Goal: Information Seeking & Learning: Learn about a topic

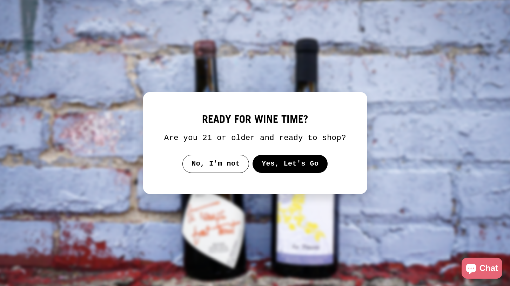
click at [289, 172] on button "Yes, Let's Go" at bounding box center [289, 164] width 75 height 18
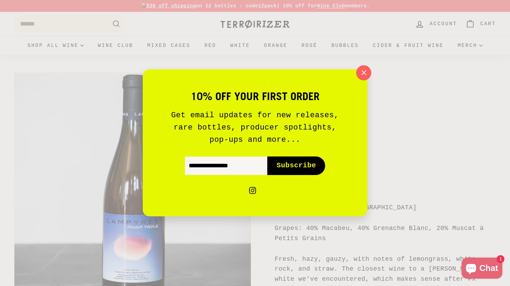
click at [361, 72] on icon "button" at bounding box center [363, 73] width 11 height 11
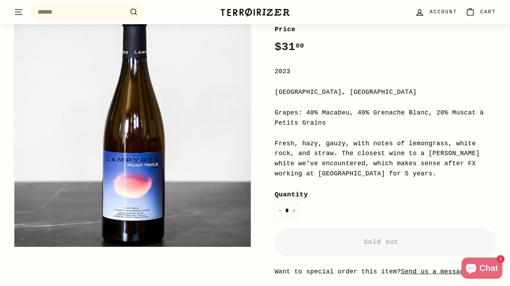
scroll to position [115, 0]
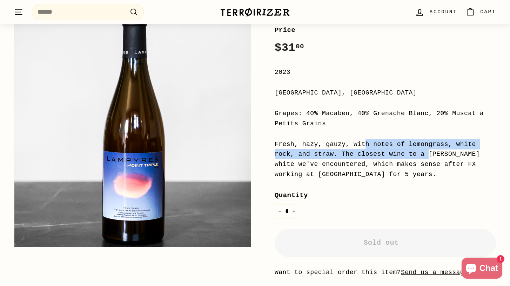
drag, startPoint x: 339, startPoint y: 155, endPoint x: 272, endPoint y: 147, distance: 67.8
click at [272, 147] on div "Home / Point Triple Domaine Lampyres Price Regular price $31 00 $31.00 / 2023 […" at bounding box center [377, 141] width 237 height 375
copy div "Fresh, hazy, gauzy, with notes of lemongrass, white rock, and straw."
drag, startPoint x: 328, startPoint y: 122, endPoint x: 307, endPoint y: 115, distance: 21.8
click at [307, 115] on div "Grapes: 40% Macabeu, 40% Grenache Blanc, 20% Muscat à Petits Grains" at bounding box center [385, 119] width 221 height 20
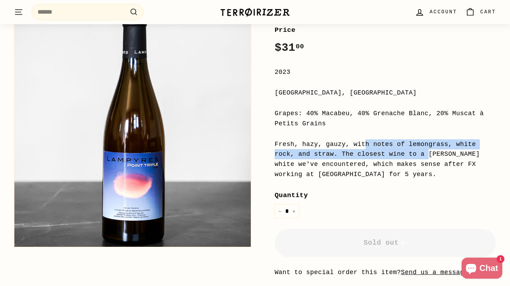
copy div "40% Macabeu, 40% Grenache Blanc, 20% Muscat à Petits Grains"
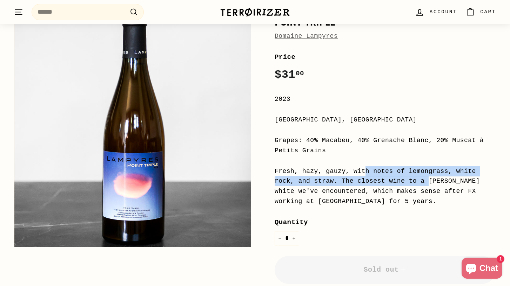
scroll to position [65, 0]
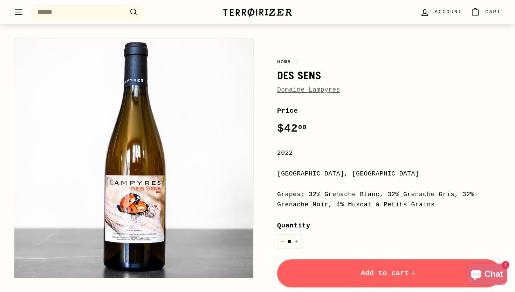
scroll to position [35, 0]
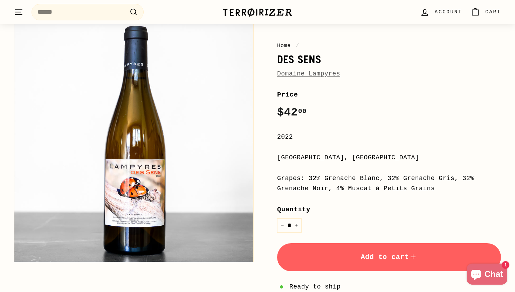
scroll to position [38, 0]
